Goal: Task Accomplishment & Management: Manage account settings

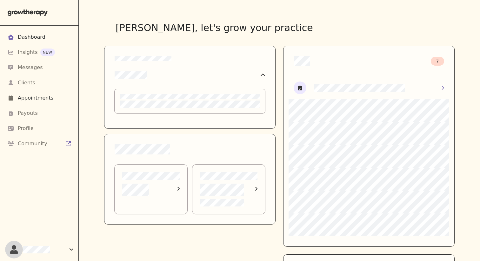
click at [68, 101] on div "Appointments" at bounding box center [39, 98] width 63 height 8
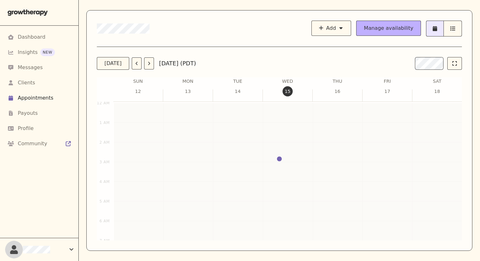
scroll to position [229, 0]
click at [281, 150] on div at bounding box center [284, 157] width 43 height 14
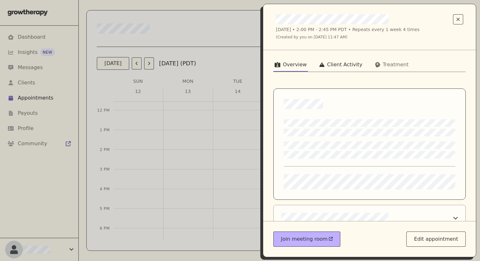
click at [311, 68] on div "Client Activity" at bounding box center [344, 65] width 35 height 8
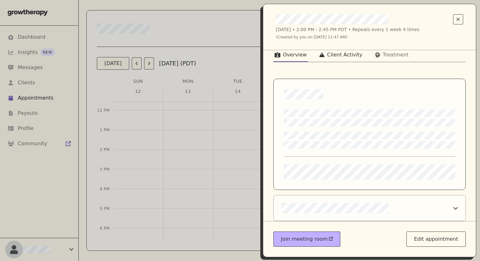
click at [311, 55] on div "Client Activity" at bounding box center [344, 55] width 35 height 8
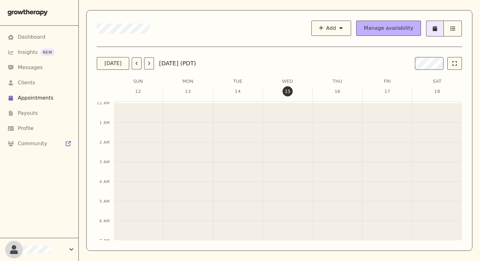
scroll to position [229, 0]
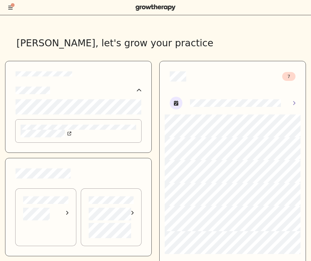
click at [12, 1] on div at bounding box center [155, 7] width 311 height 15
click at [11, 7] on icon "Toggle menu" at bounding box center [10, 7] width 4 height 5
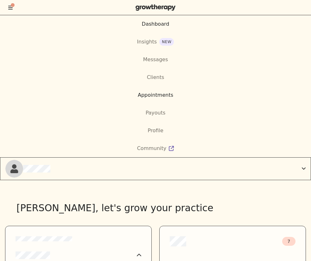
click at [130, 94] on div "Appointments" at bounding box center [155, 95] width 311 height 8
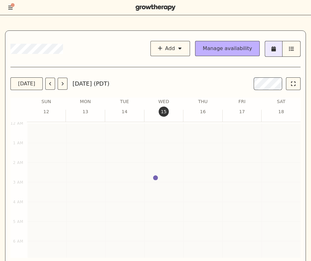
scroll to position [254, 0]
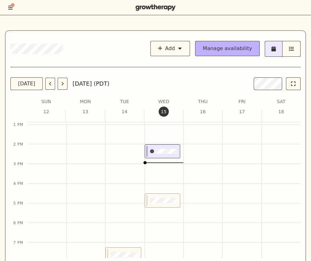
click at [170, 155] on div at bounding box center [161, 152] width 32 height 14
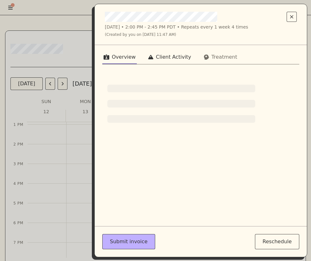
click at [164, 59] on div "Client Activity" at bounding box center [173, 57] width 35 height 8
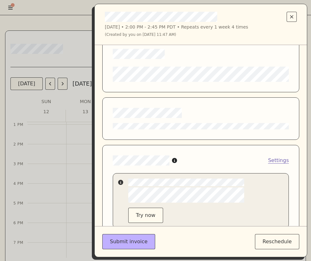
scroll to position [0, 0]
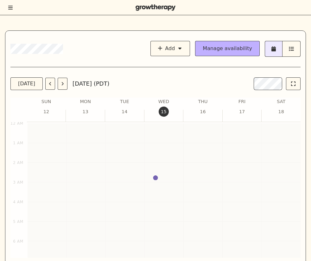
scroll to position [258, 0]
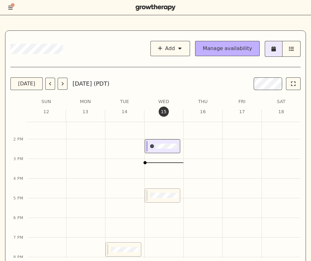
click at [162, 143] on div at bounding box center [161, 147] width 32 height 14
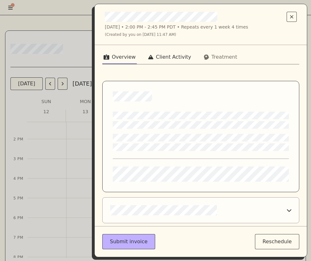
click at [159, 60] on div "Client Activity" at bounding box center [173, 57] width 35 height 8
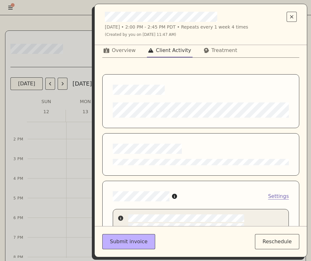
scroll to position [0, 0]
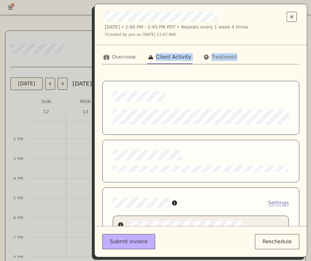
drag, startPoint x: 180, startPoint y: 174, endPoint x: 148, endPoint y: 59, distance: 119.3
click at [148, 59] on div "Overview Client Activity Treatment Settings Try now" at bounding box center [201, 135] width 213 height 181
click at [148, 148] on div at bounding box center [200, 161] width 197 height 43
click at [150, 146] on div at bounding box center [200, 161] width 197 height 43
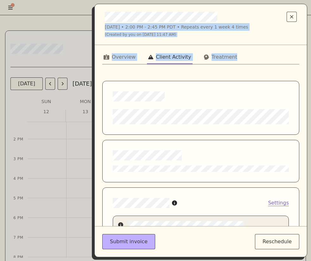
drag, startPoint x: 169, startPoint y: 175, endPoint x: 43, endPoint y: 72, distance: 162.8
click at [43, 72] on div "[DATE] • 2:00 PM - 2:45 PM PDT • Repeats every 1 week 4 times (Created by you o…" at bounding box center [155, 130] width 311 height 261
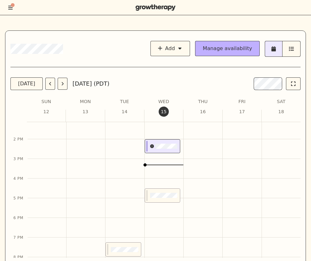
click at [149, 145] on div at bounding box center [161, 146] width 32 height 5
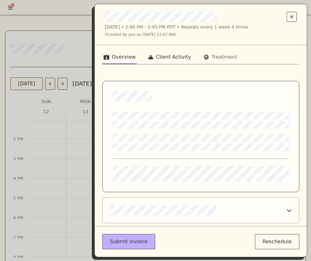
click at [182, 61] on button "Client Activity" at bounding box center [169, 58] width 45 height 11
